Goal: Task Accomplishment & Management: Use online tool/utility

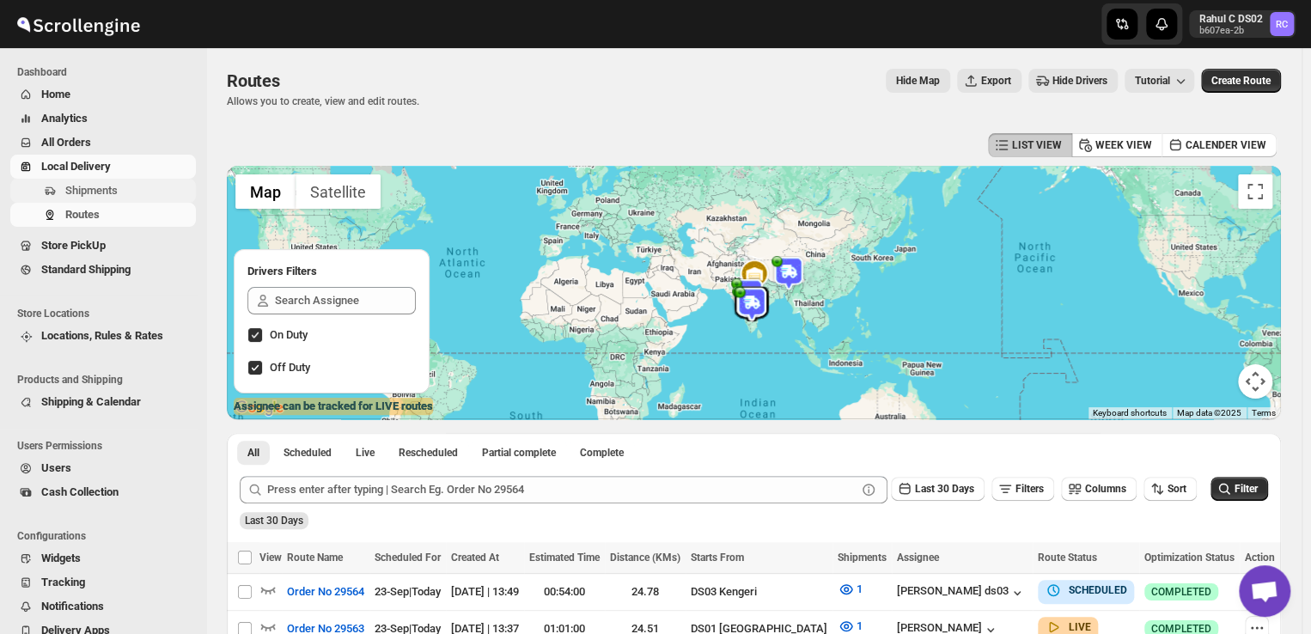
click at [126, 194] on span "Shipments" at bounding box center [128, 190] width 127 height 17
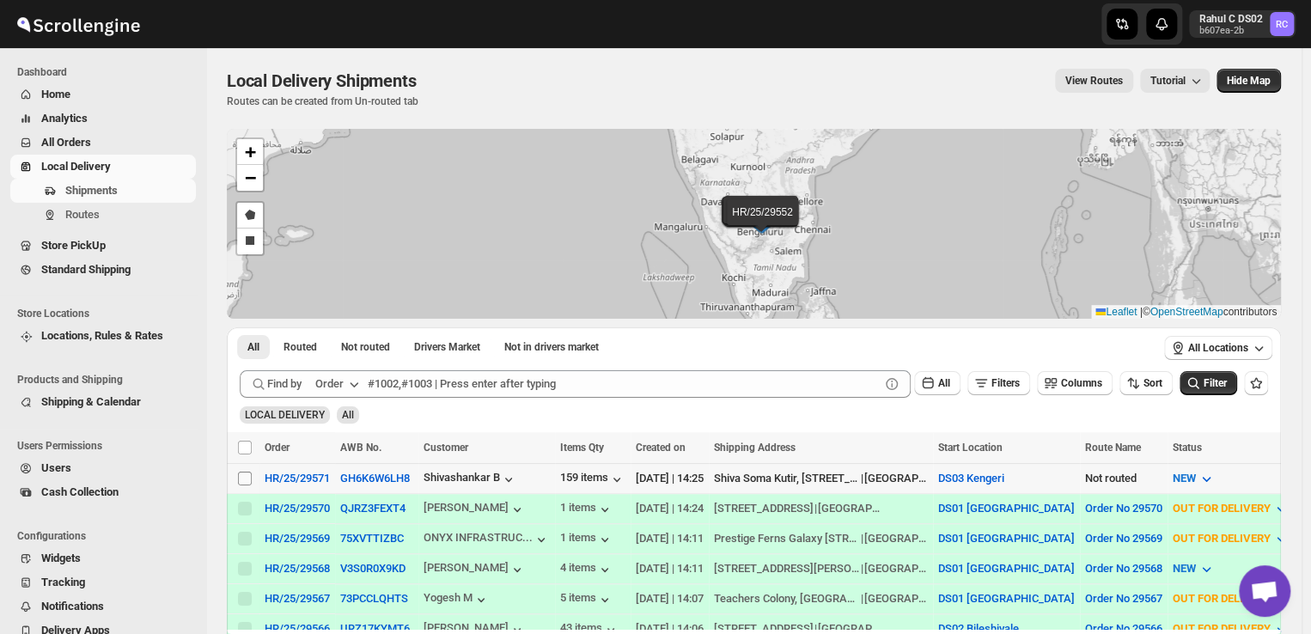
click at [249, 472] on input "Select shipment" at bounding box center [245, 478] width 14 height 14
checkbox input "true"
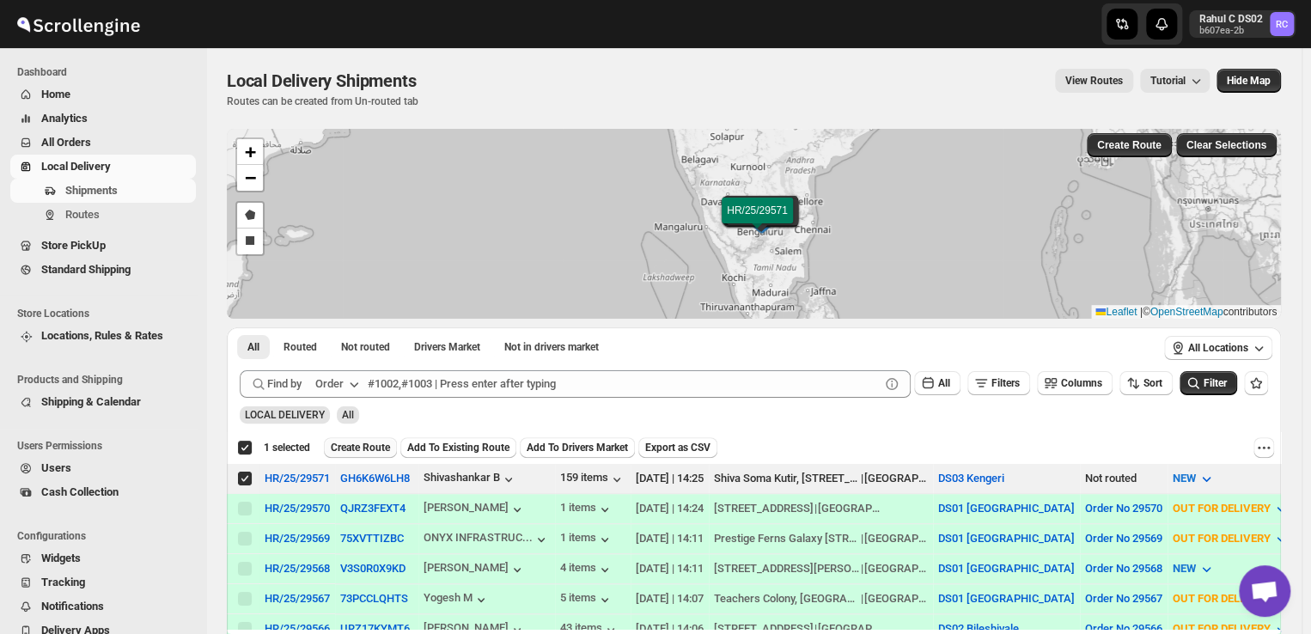
click at [373, 441] on span "Create Route" at bounding box center [360, 448] width 59 height 14
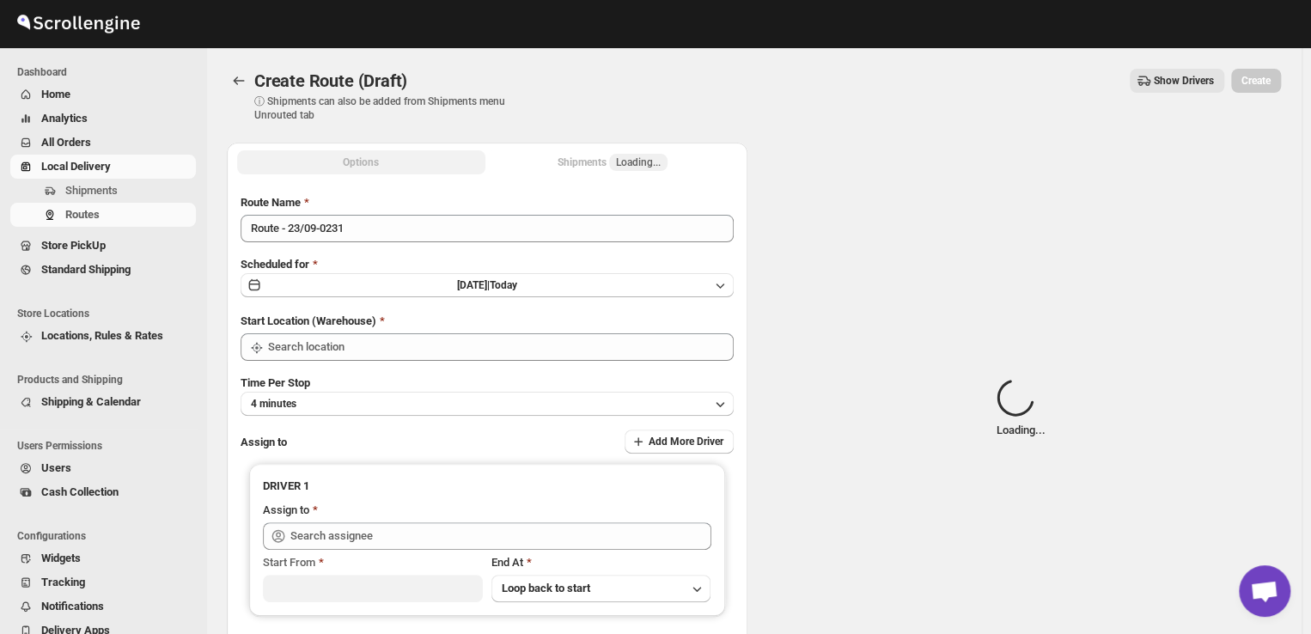
type input "DS03 Kengeri"
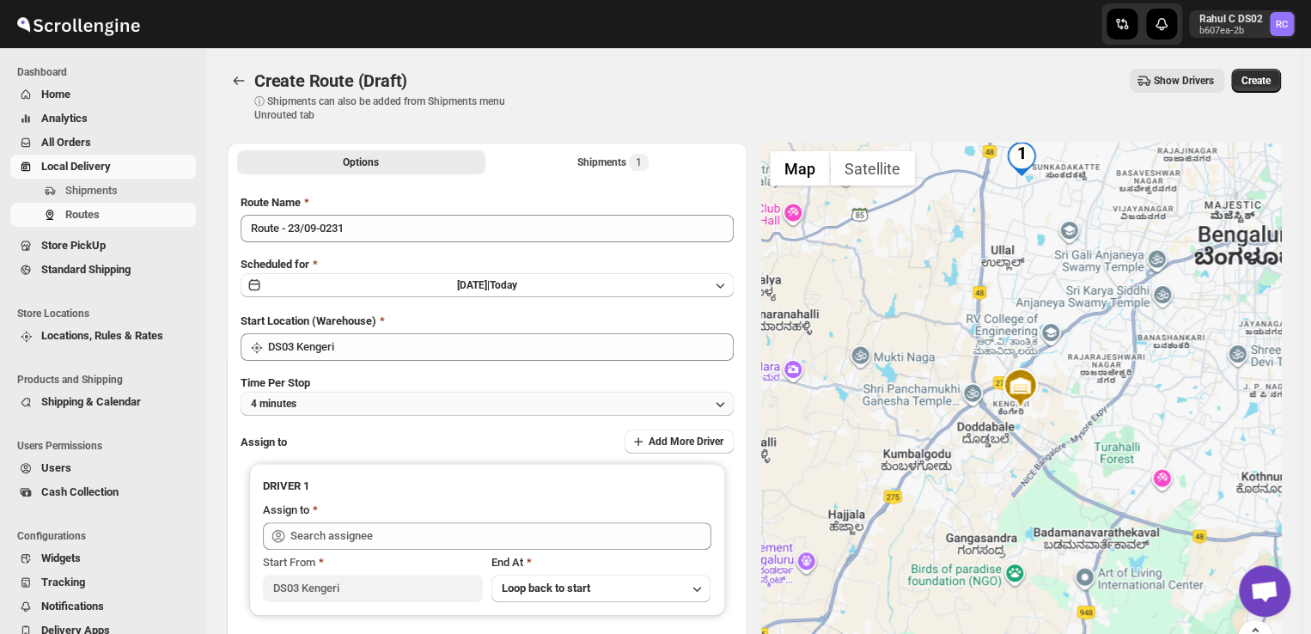
click at [315, 408] on button "4 minutes" at bounding box center [486, 404] width 493 height 24
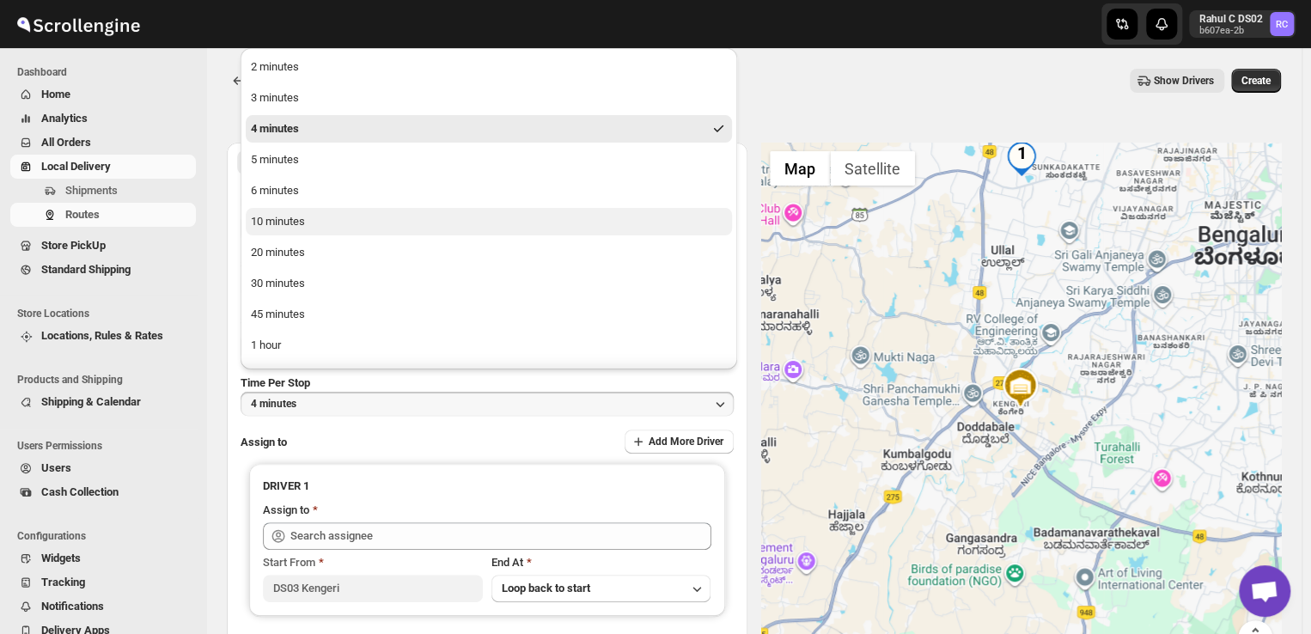
click at [282, 226] on div "10 minutes" at bounding box center [278, 221] width 54 height 17
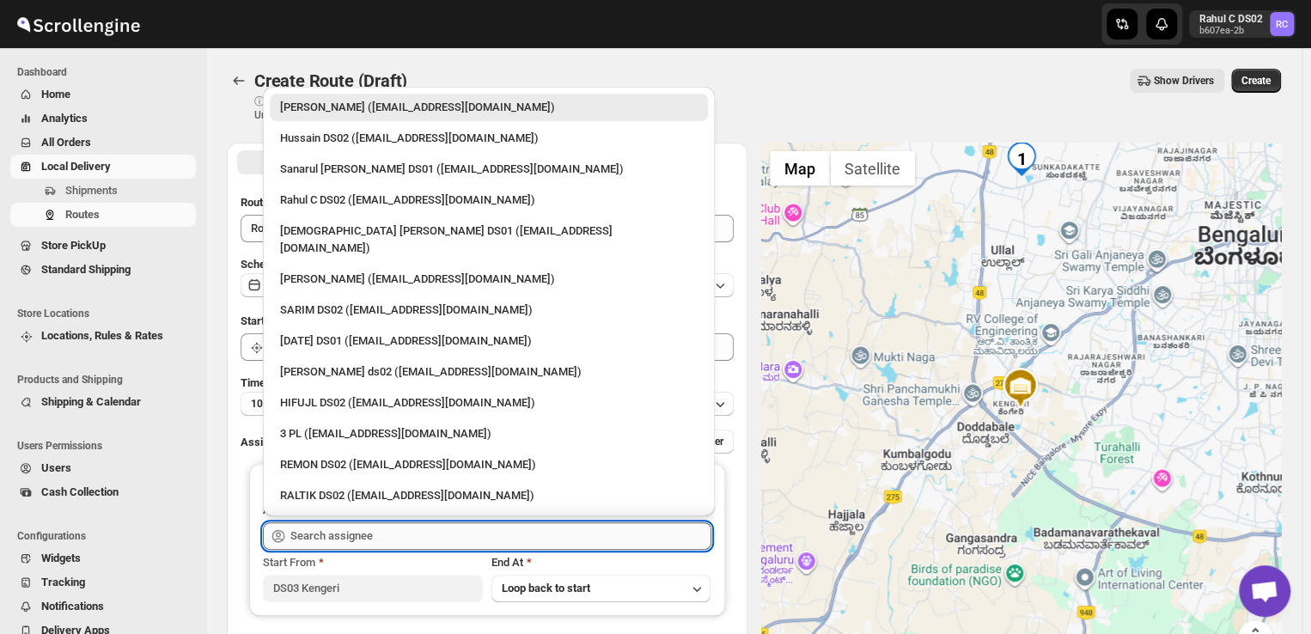
click at [386, 538] on input "text" at bounding box center [500, 535] width 421 height 27
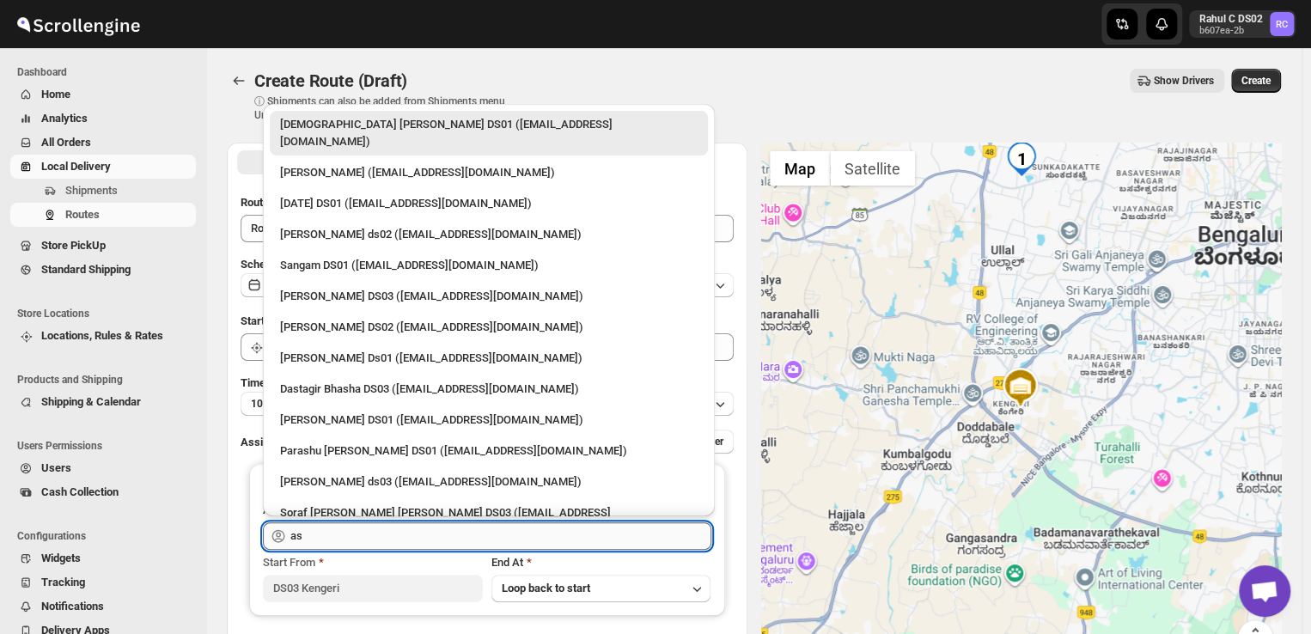
type input "a"
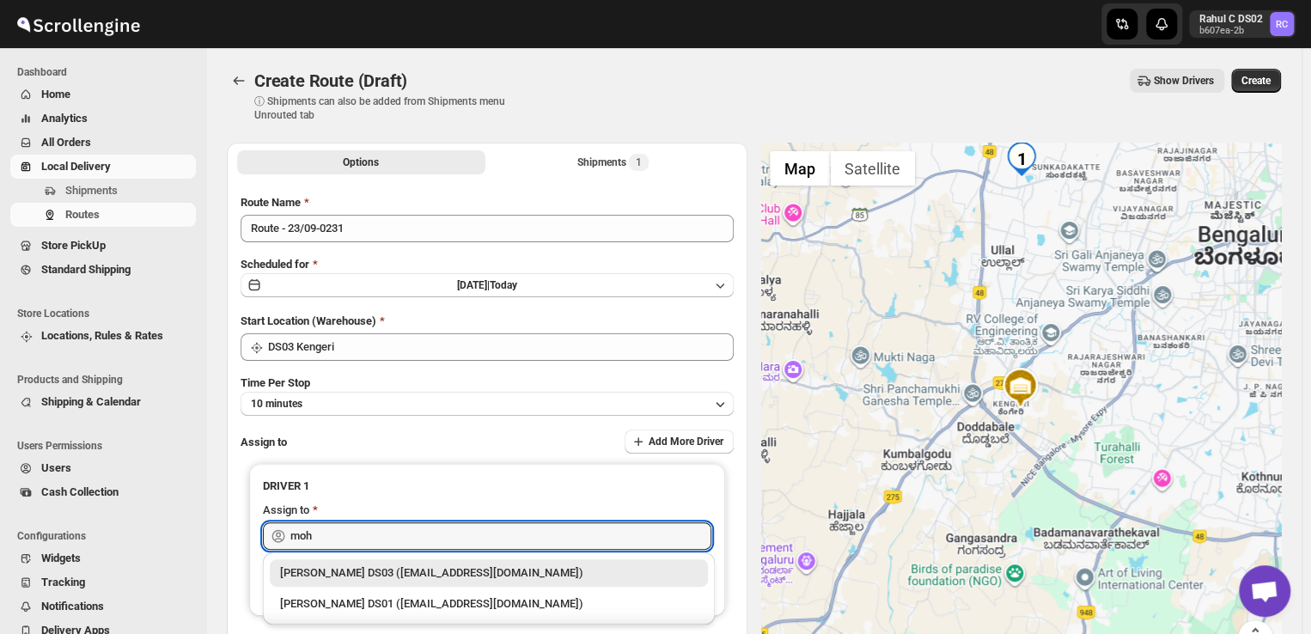
click at [344, 571] on div "Mohim uddin DS03 (veyanal843@bizmud.com)" at bounding box center [488, 572] width 417 height 17
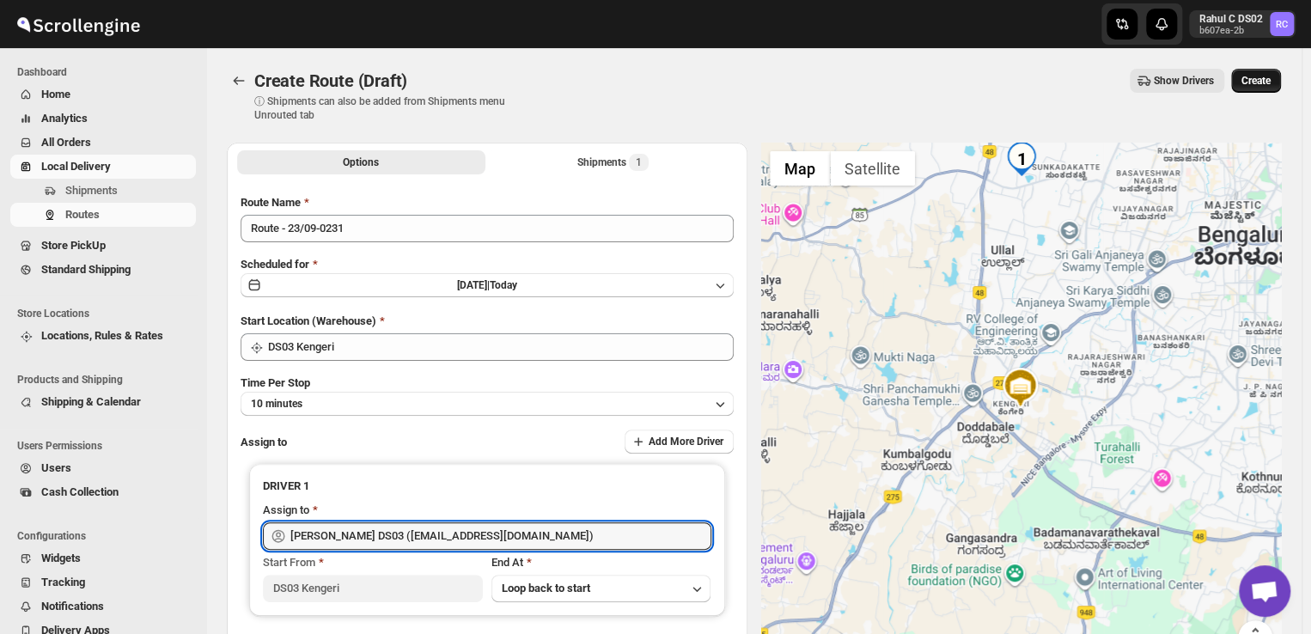
type input "Mohim uddin DS03 (veyanal843@bizmud.com)"
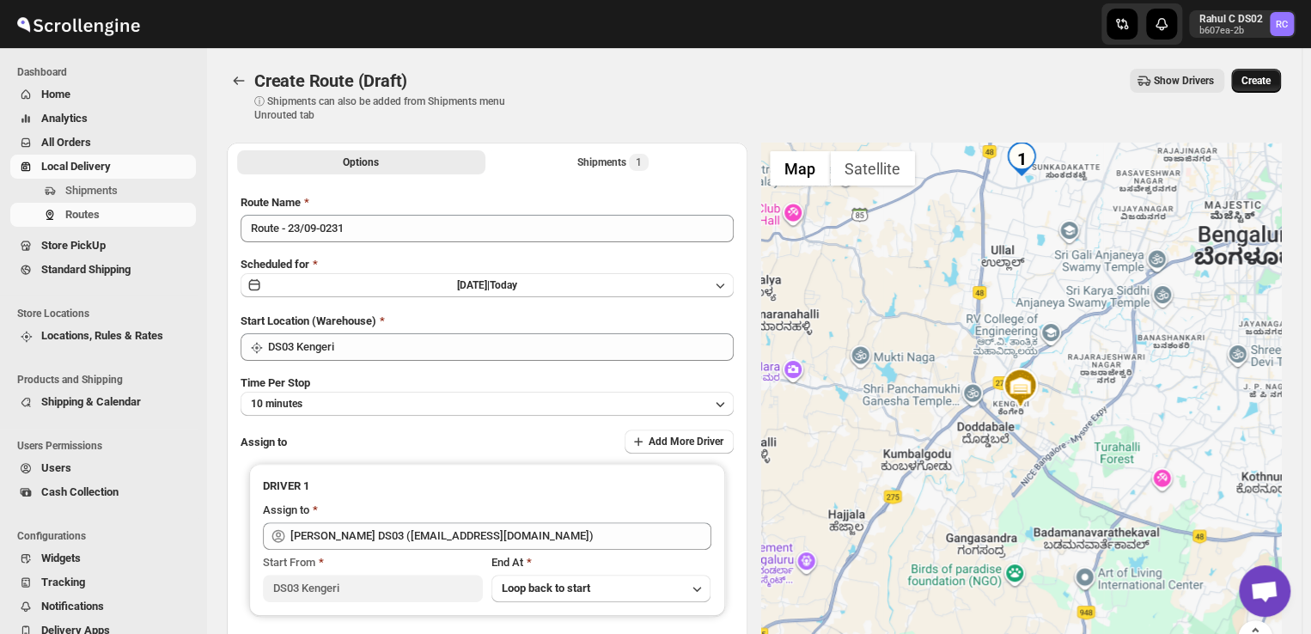
click at [1267, 82] on span "Create" at bounding box center [1255, 81] width 29 height 14
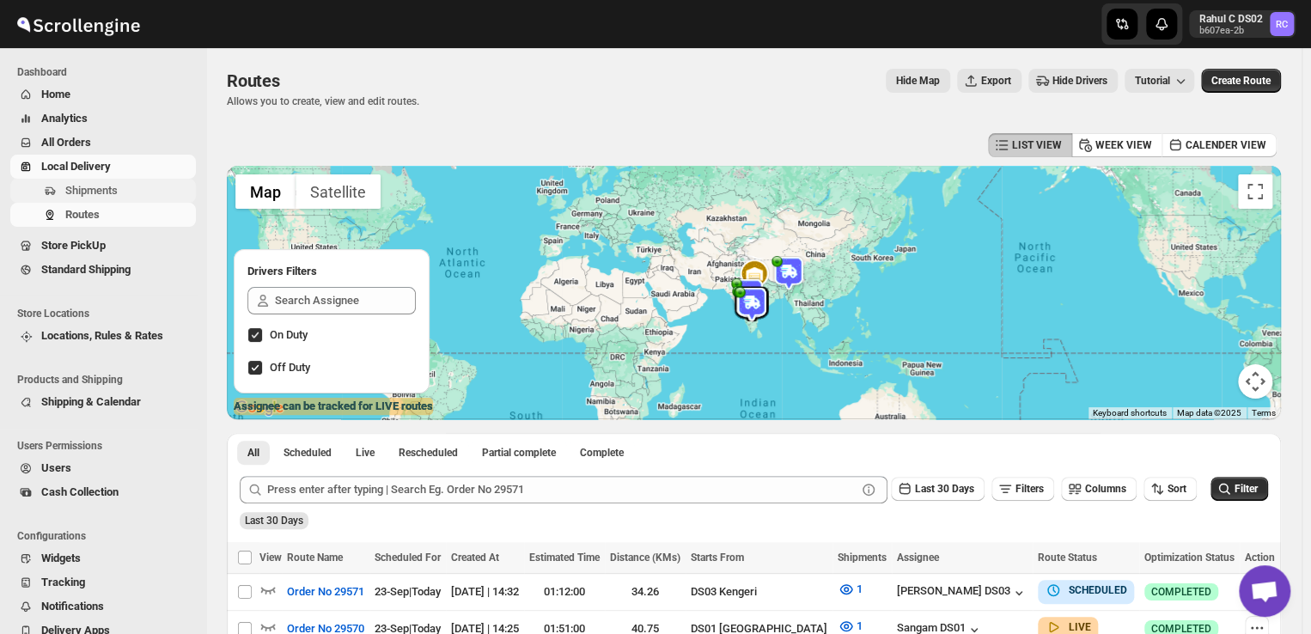
click at [115, 189] on span "Shipments" at bounding box center [91, 190] width 52 height 13
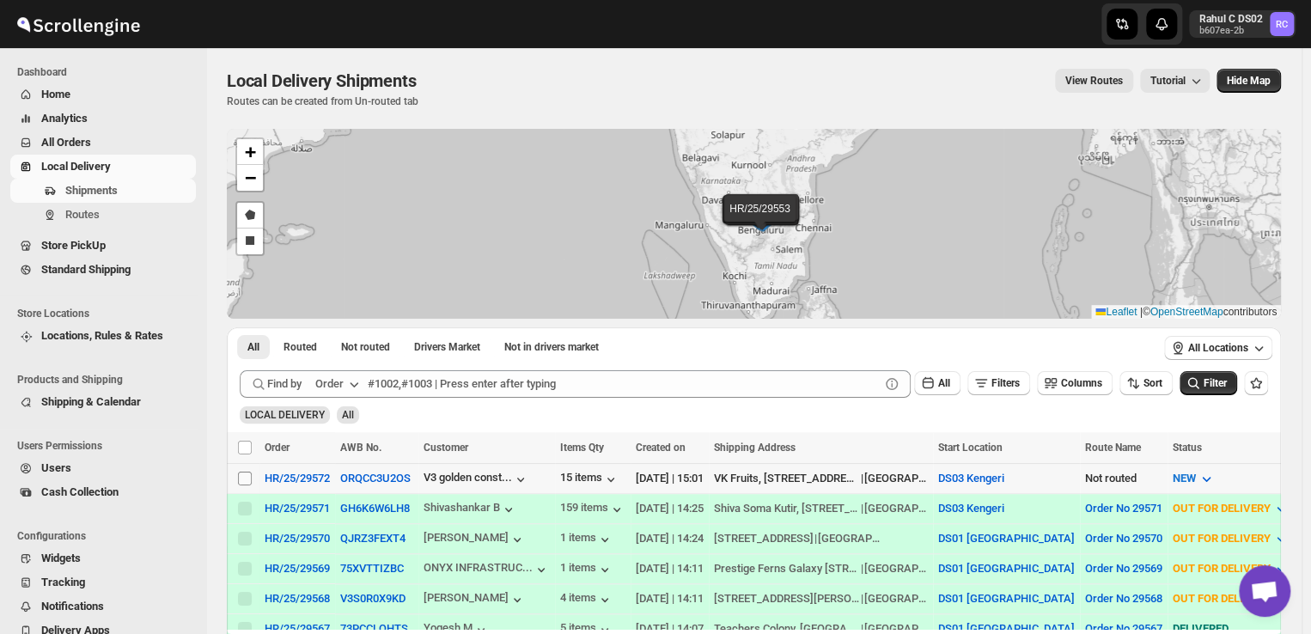
click at [246, 475] on input "Select shipment" at bounding box center [245, 478] width 14 height 14
checkbox input "true"
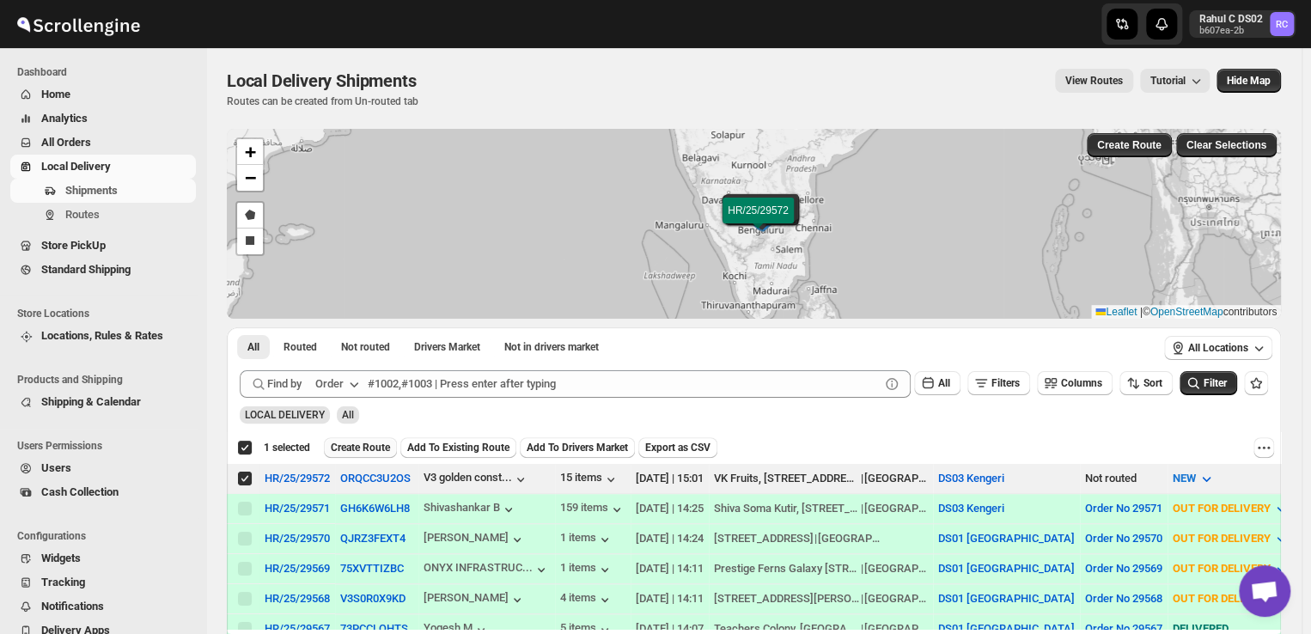
click at [359, 447] on span "Create Route" at bounding box center [360, 448] width 59 height 14
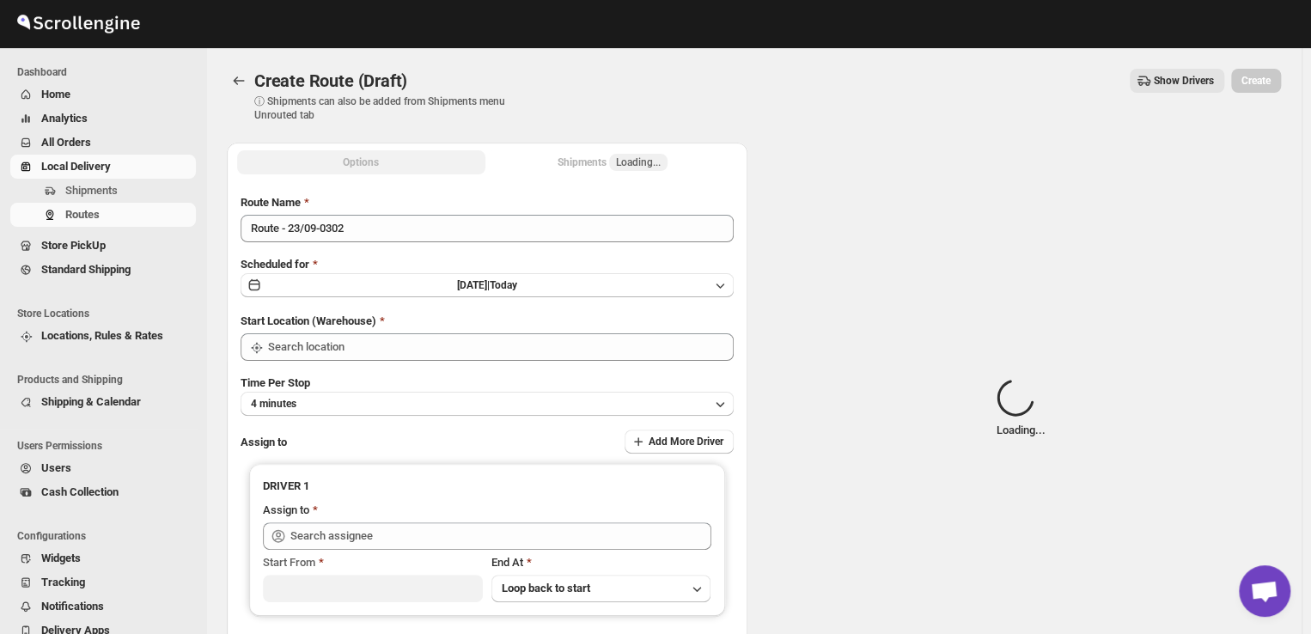
type input "DS03 Kengeri"
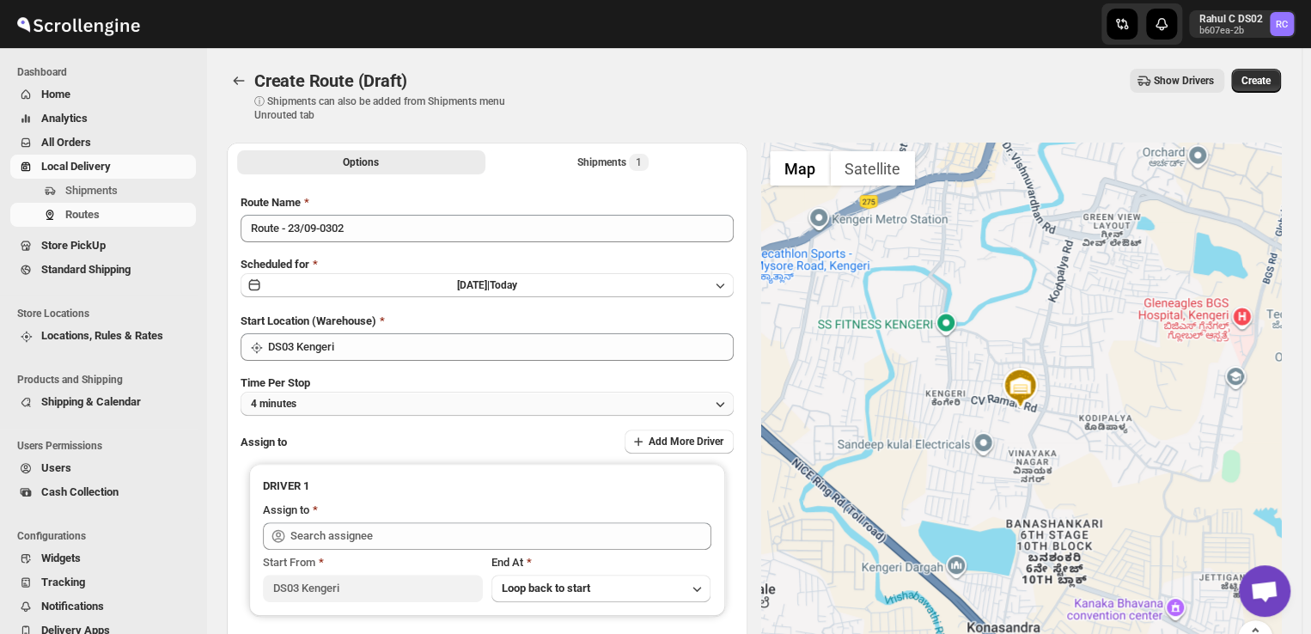
click at [339, 397] on button "4 minutes" at bounding box center [486, 404] width 493 height 24
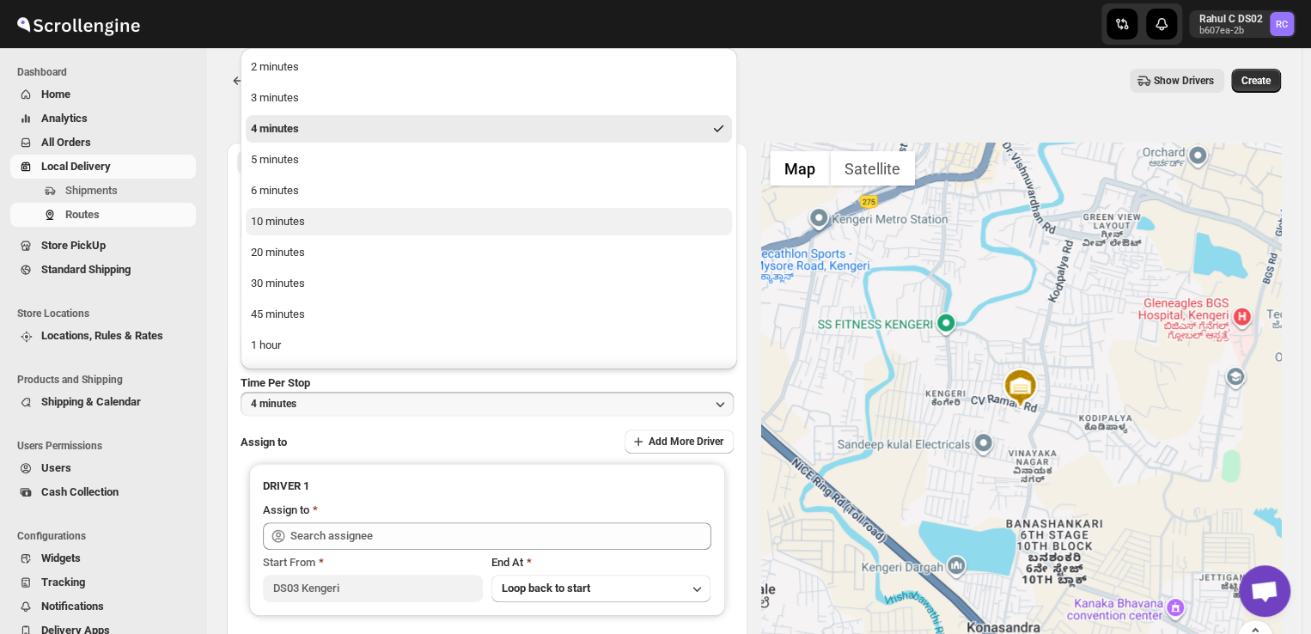
click at [295, 223] on div "10 minutes" at bounding box center [278, 221] width 54 height 17
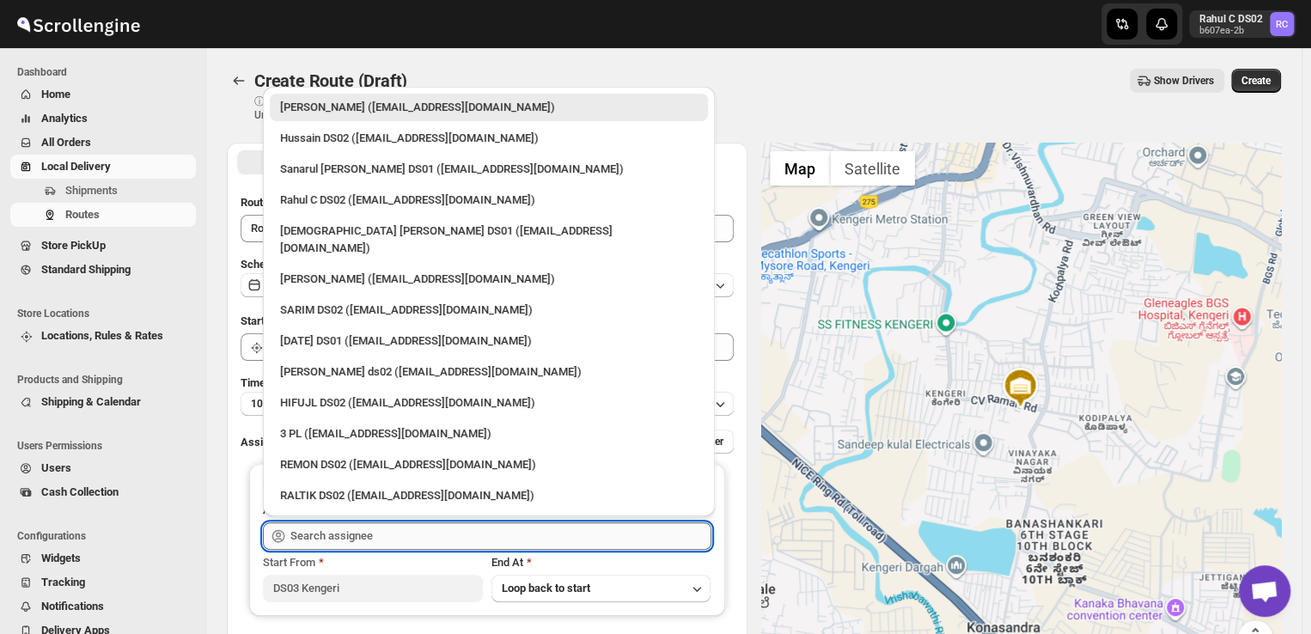
click at [395, 537] on input "text" at bounding box center [500, 535] width 421 height 27
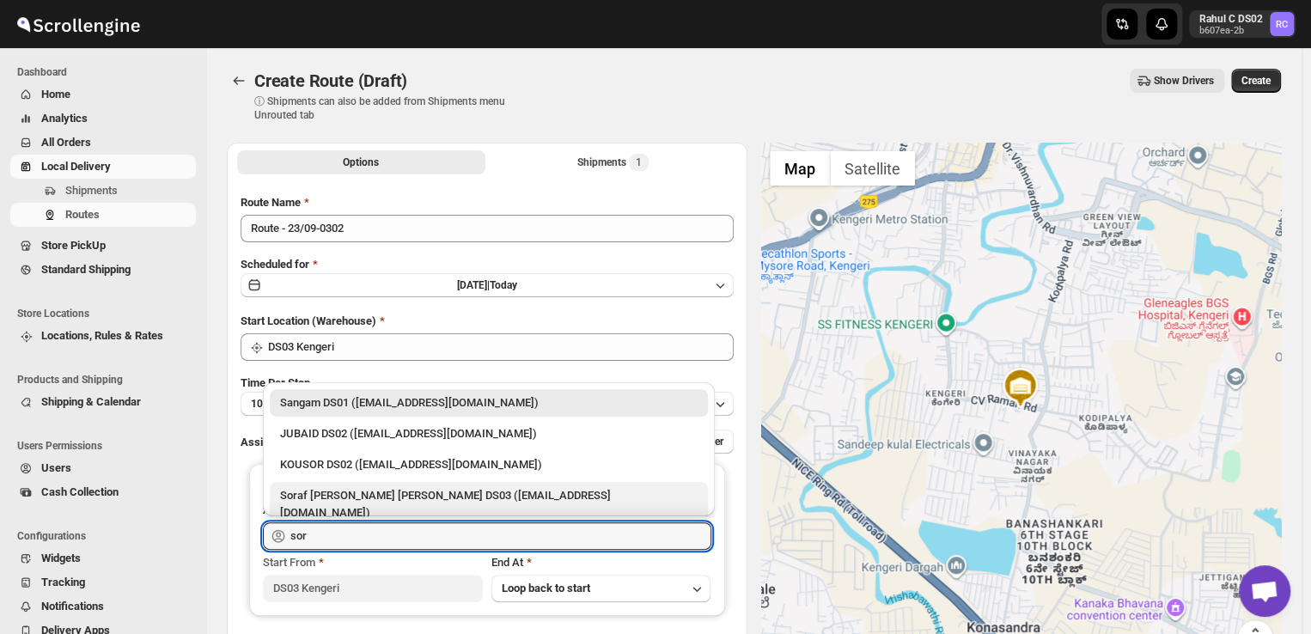
click at [313, 488] on div "Soraf uddin lasker DS03 (pofir49959@dextrago.com)" at bounding box center [488, 504] width 417 height 34
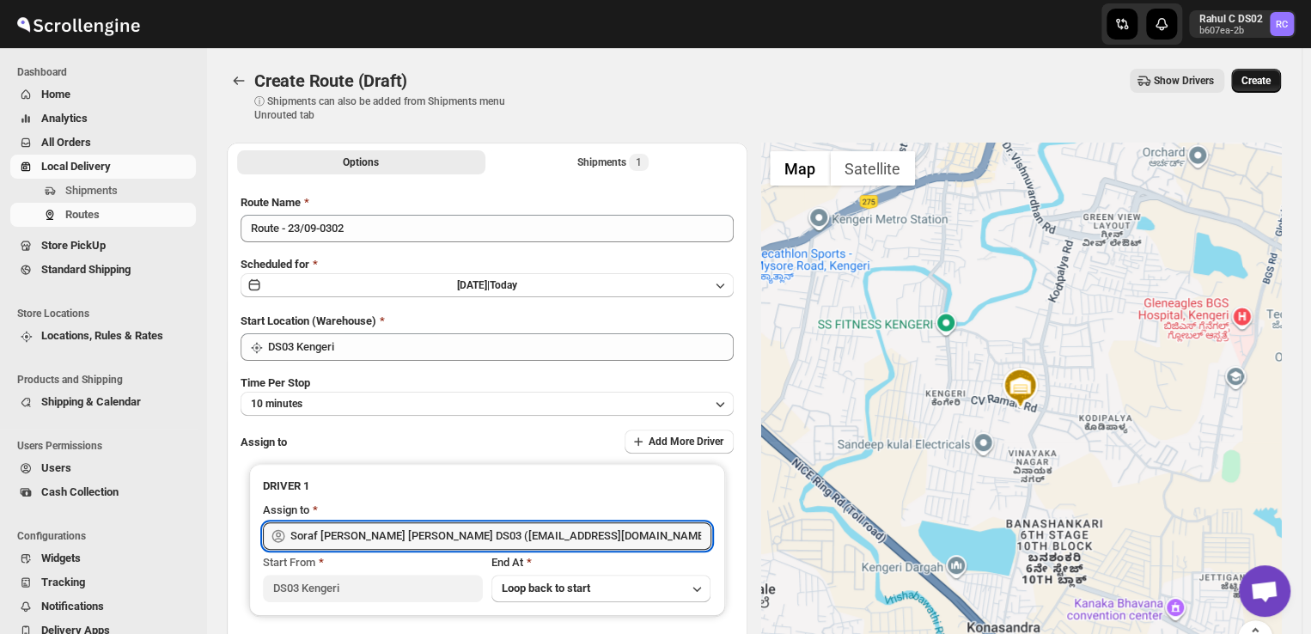
type input "Soraf uddin lasker DS03 (pofir49959@dextrago.com)"
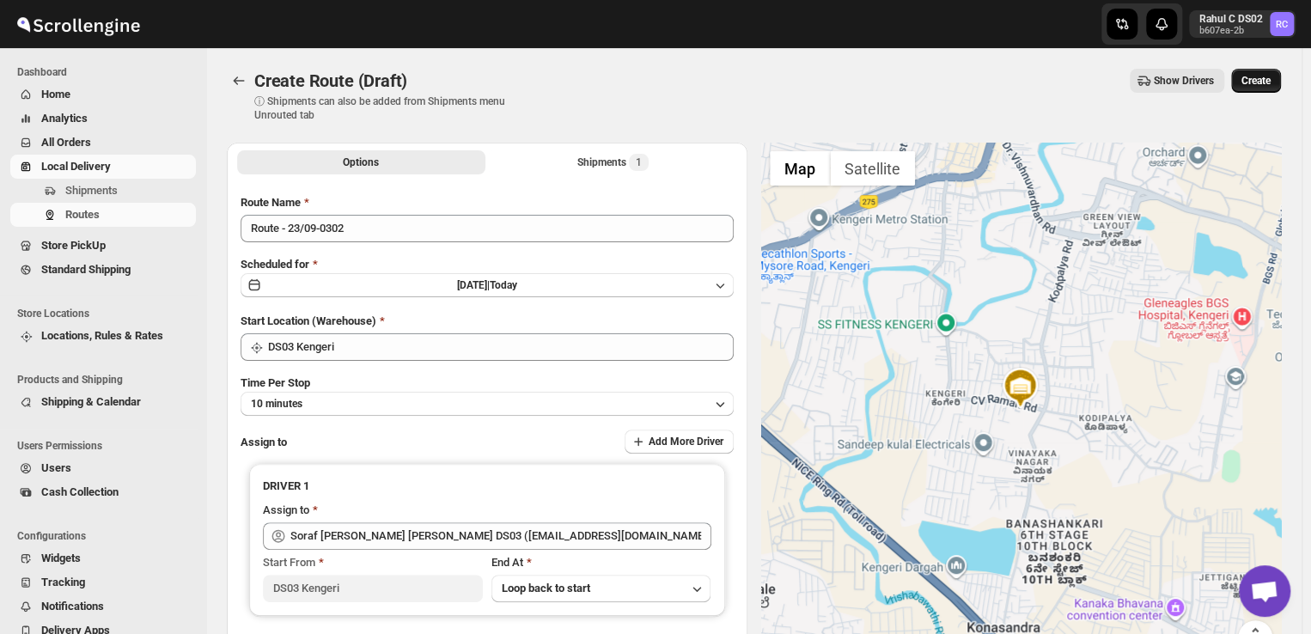
click at [1270, 85] on span "Create" at bounding box center [1255, 81] width 29 height 14
